Goal: Navigation & Orientation: Find specific page/section

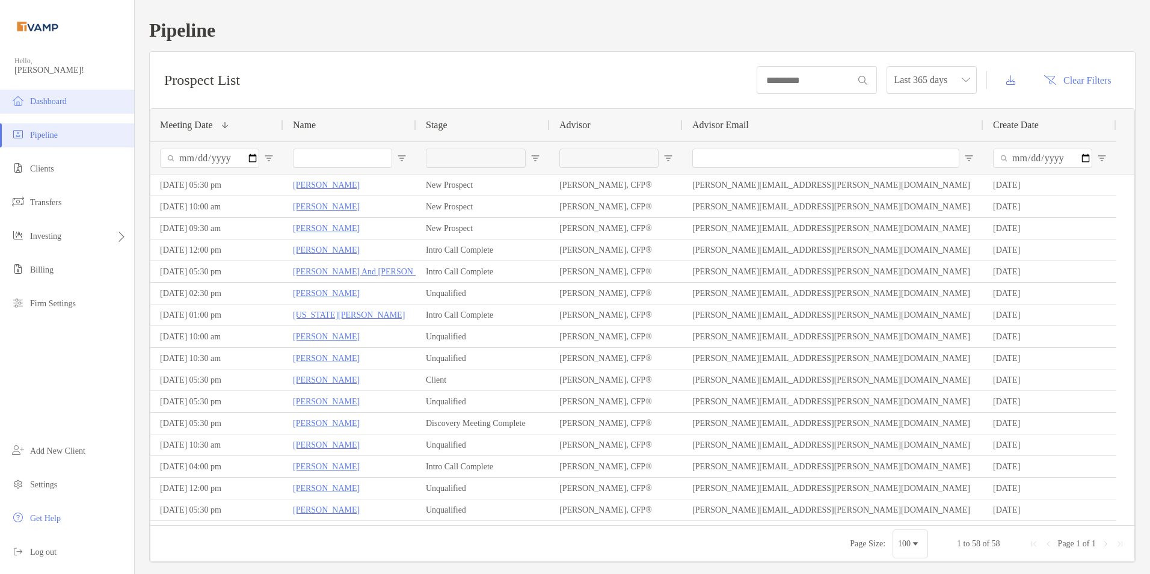
click at [74, 101] on li "Dashboard" at bounding box center [67, 102] width 134 height 24
click at [75, 102] on li "Dashboard" at bounding box center [67, 102] width 134 height 24
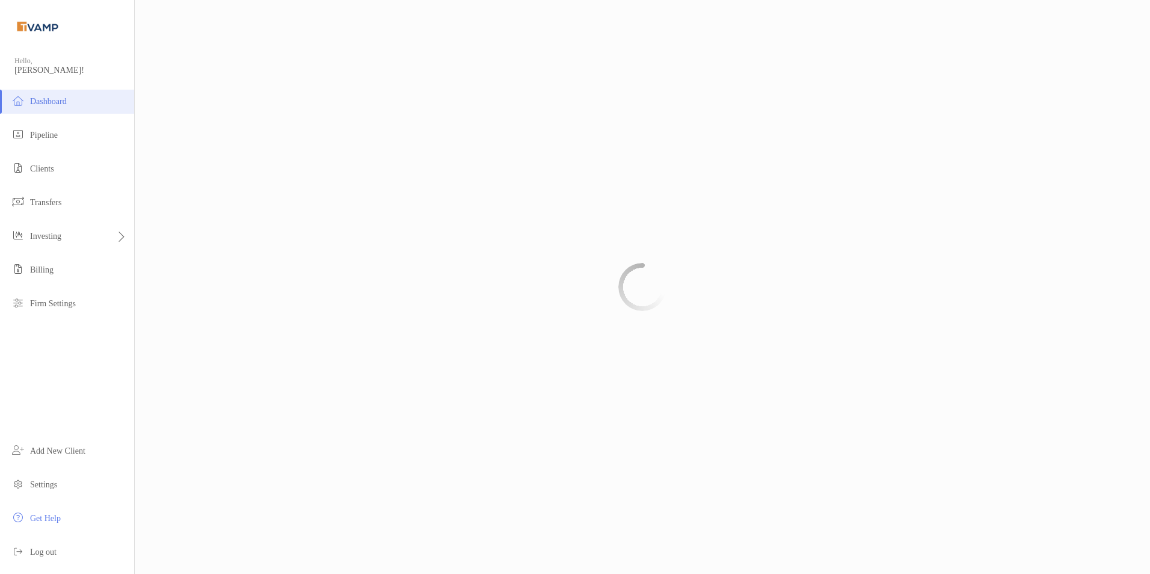
click at [26, 96] on li "Dashboard" at bounding box center [67, 102] width 134 height 24
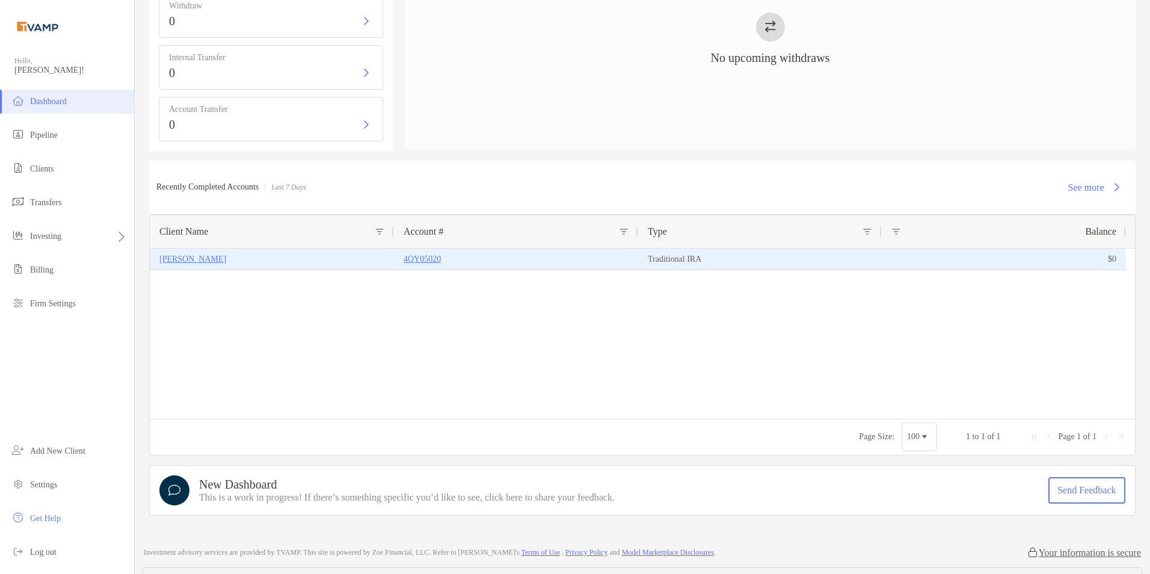
scroll to position [300, 0]
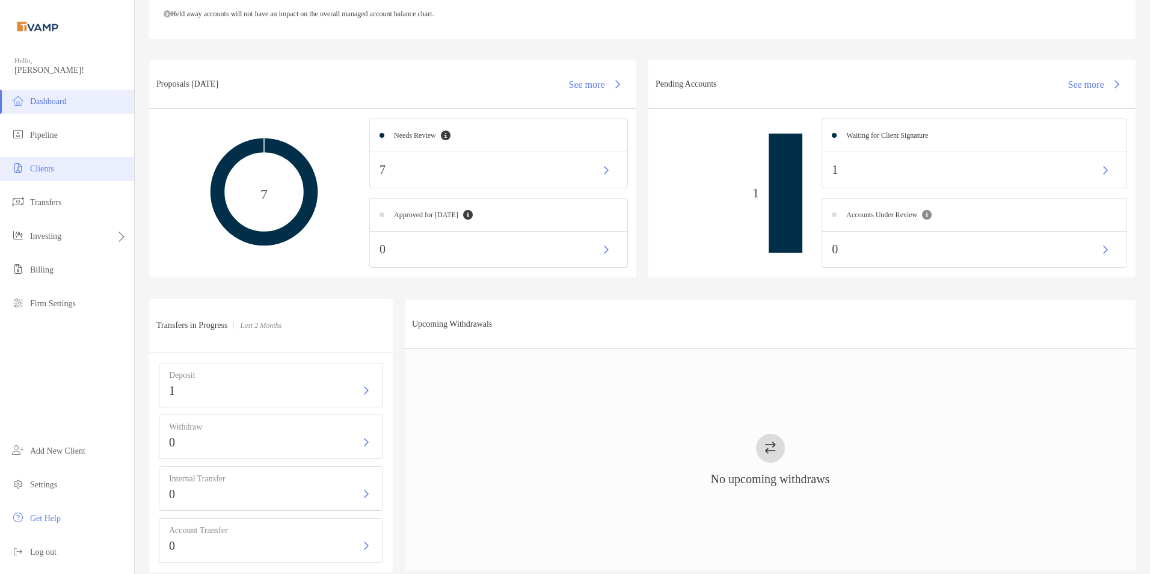
click at [52, 171] on span "Clients" at bounding box center [42, 168] width 24 height 9
click at [49, 168] on span "Clients" at bounding box center [42, 168] width 24 height 9
click at [34, 171] on span "Clients" at bounding box center [42, 168] width 24 height 9
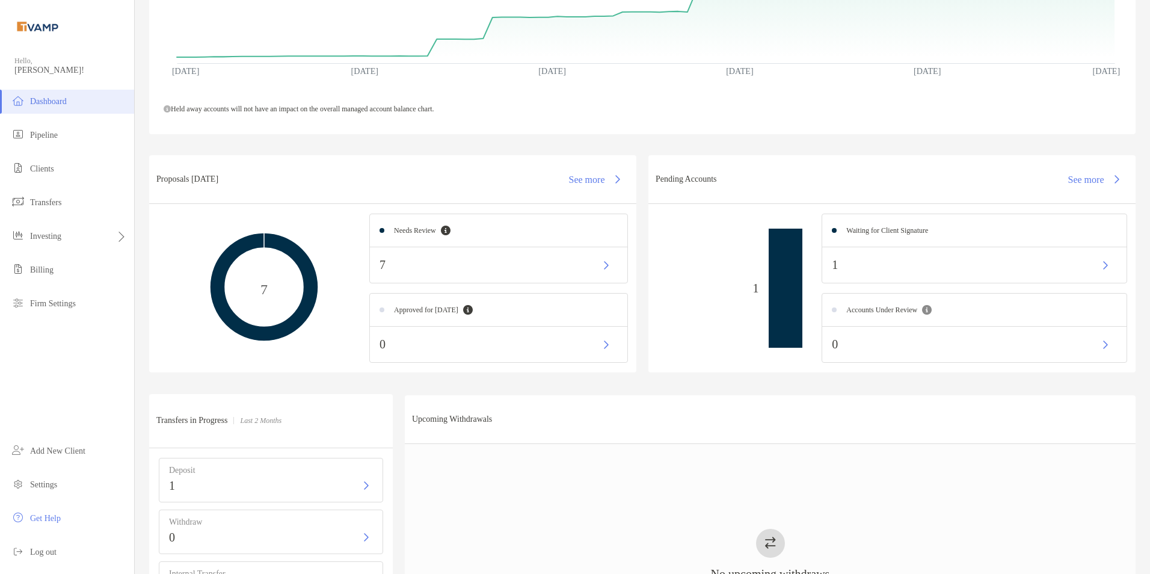
scroll to position [0, 0]
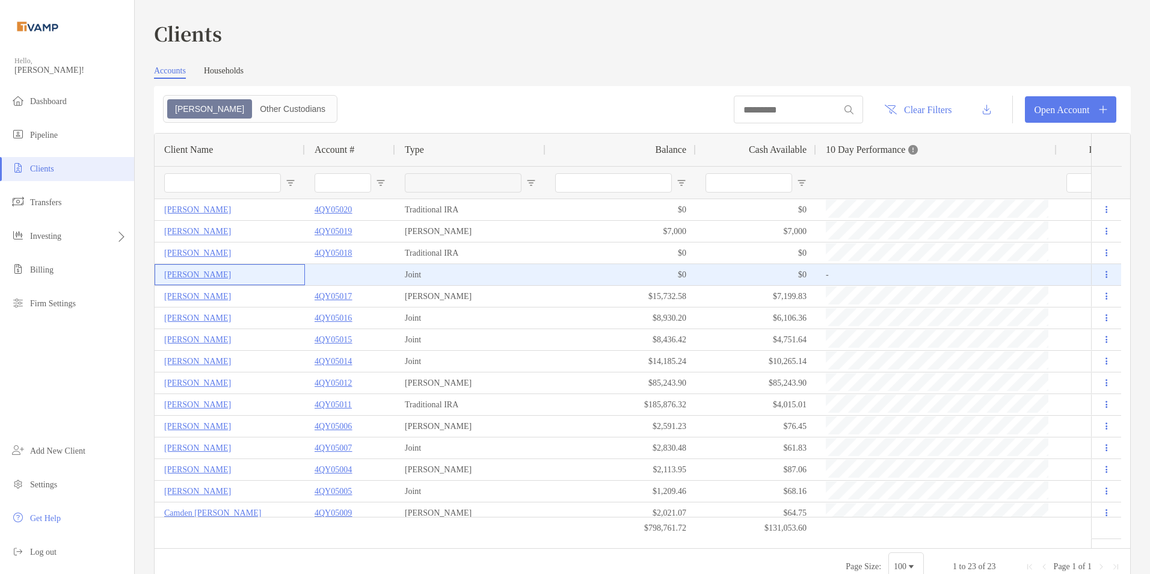
click at [210, 272] on p "[PERSON_NAME]" at bounding box center [197, 274] width 67 height 15
